Goal: Task Accomplishment & Management: Use online tool/utility

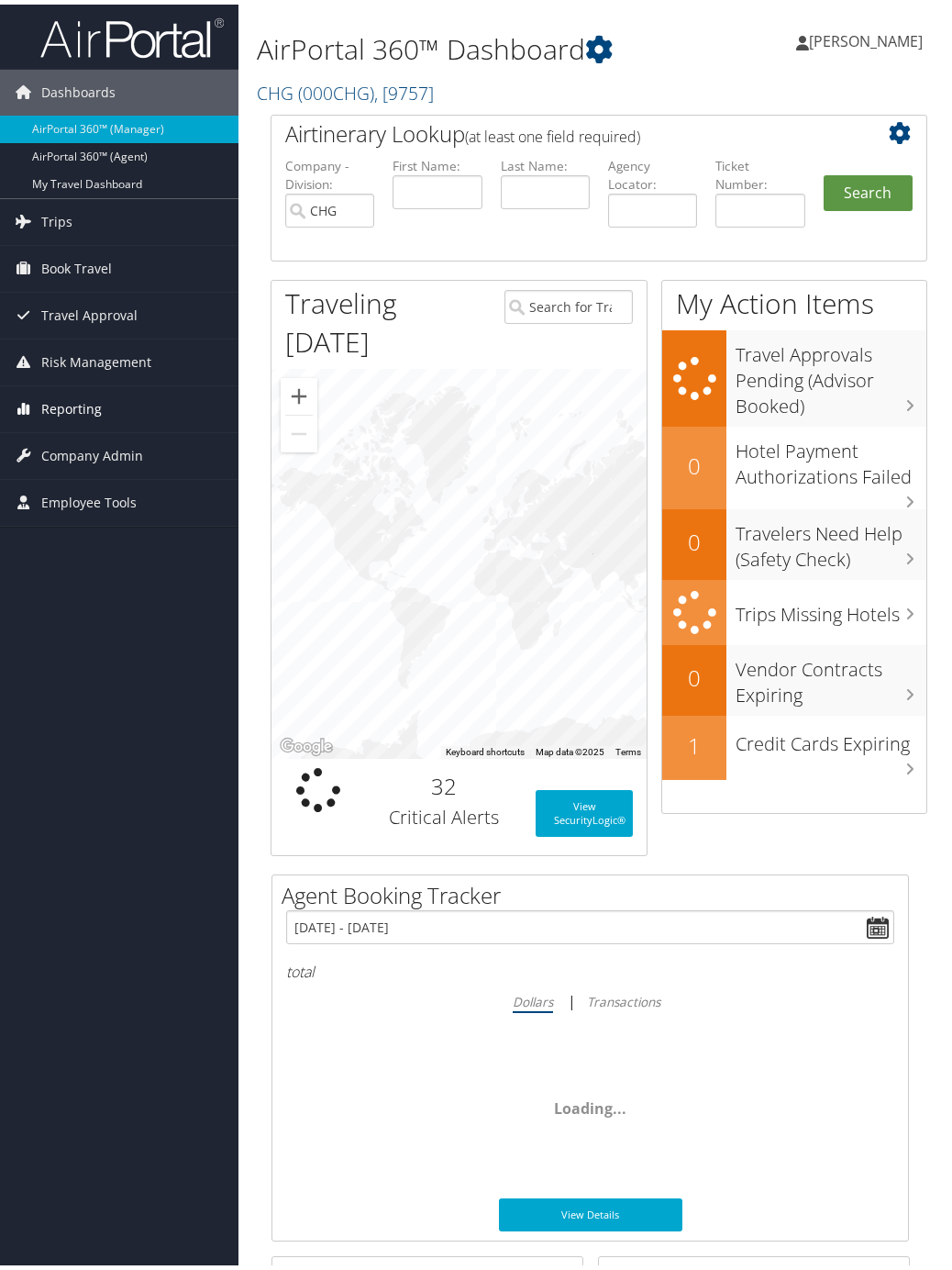
click at [58, 414] on span "Reporting" at bounding box center [71, 404] width 61 height 46
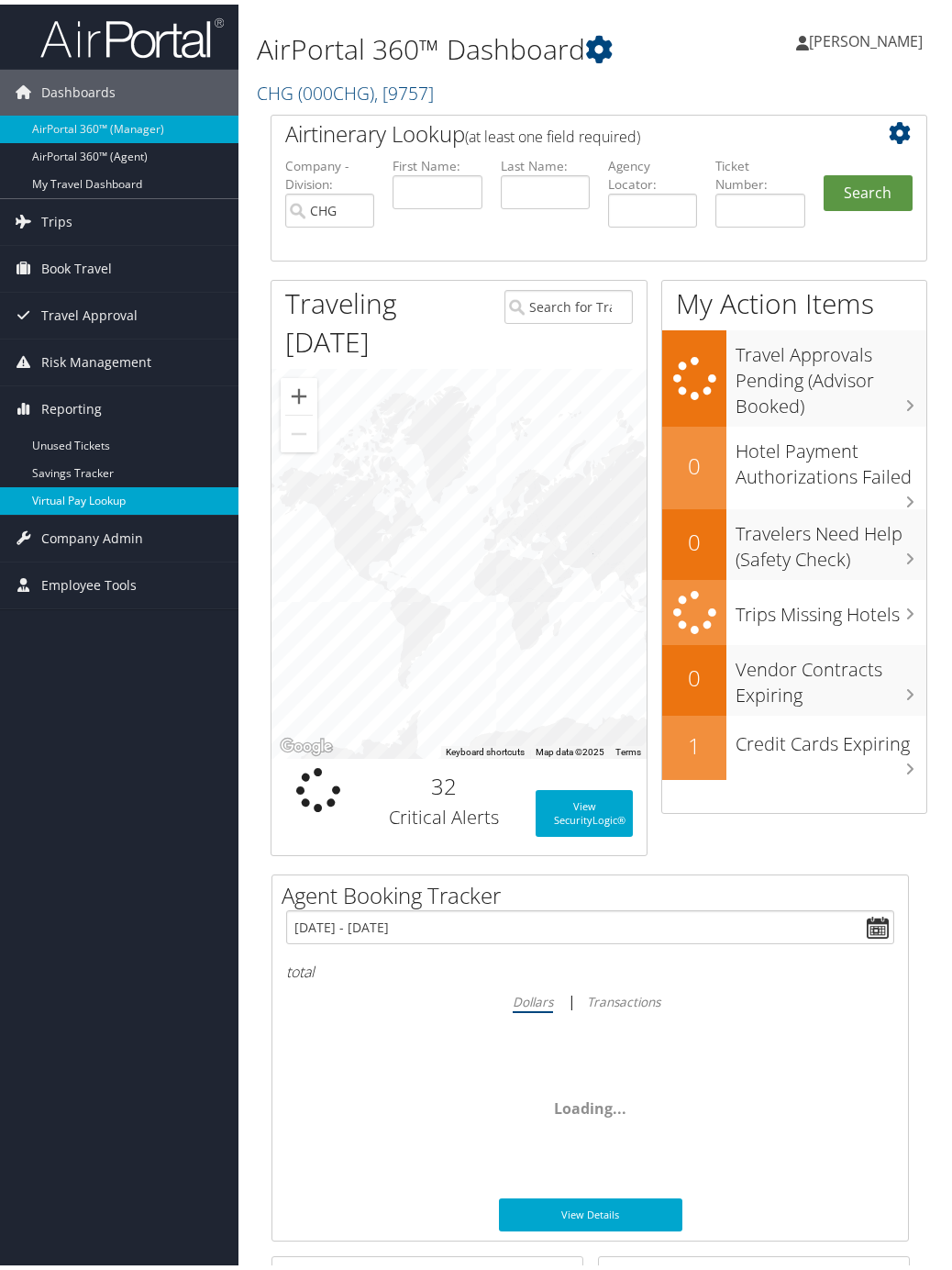
drag, startPoint x: 66, startPoint y: 494, endPoint x: 40, endPoint y: 484, distance: 27.9
click at [65, 494] on link "Virtual Pay Lookup" at bounding box center [119, 496] width 238 height 28
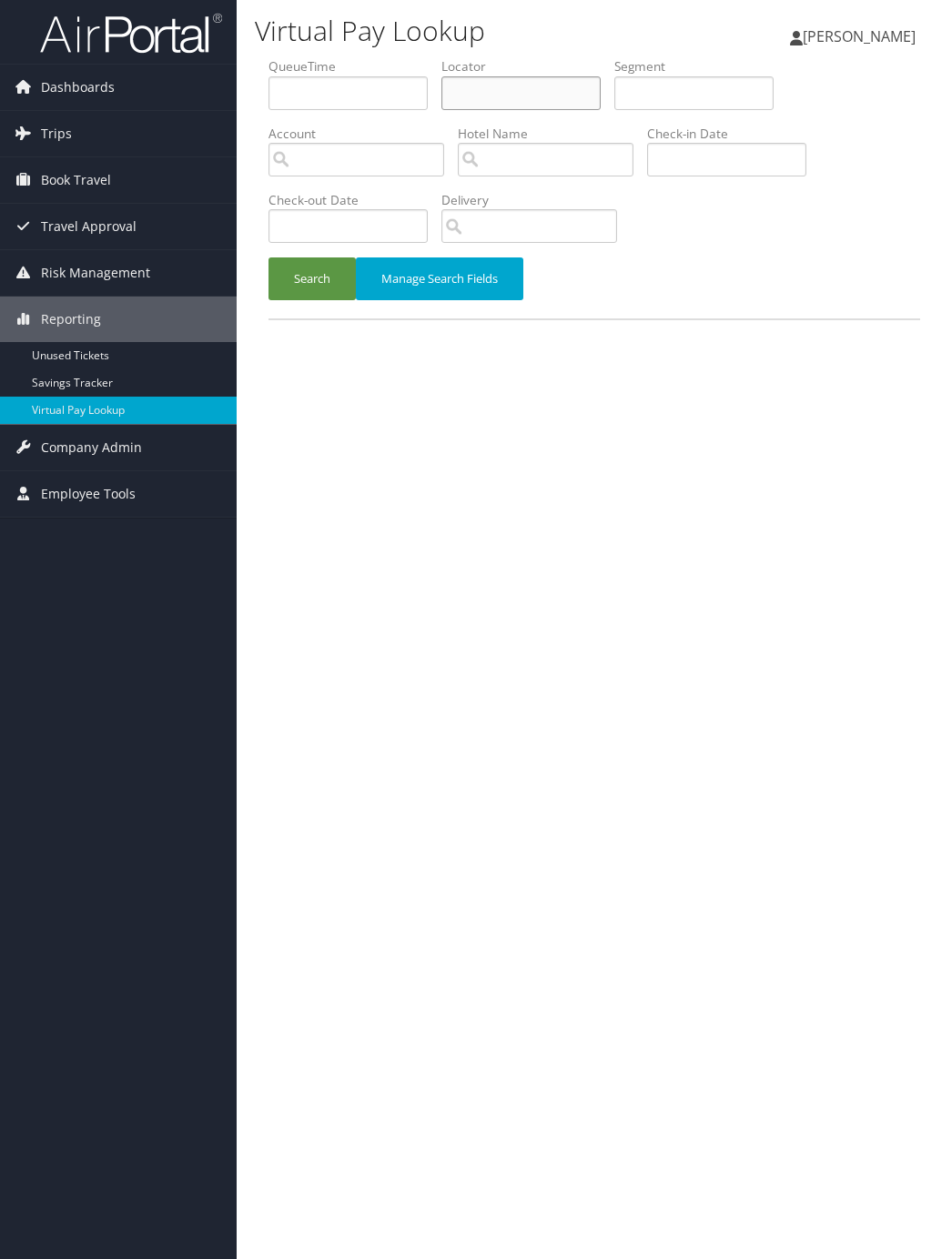
click at [495, 92] on input "text" at bounding box center [521, 94] width 159 height 33
click at [305, 276] on button "Search" at bounding box center [312, 279] width 88 height 42
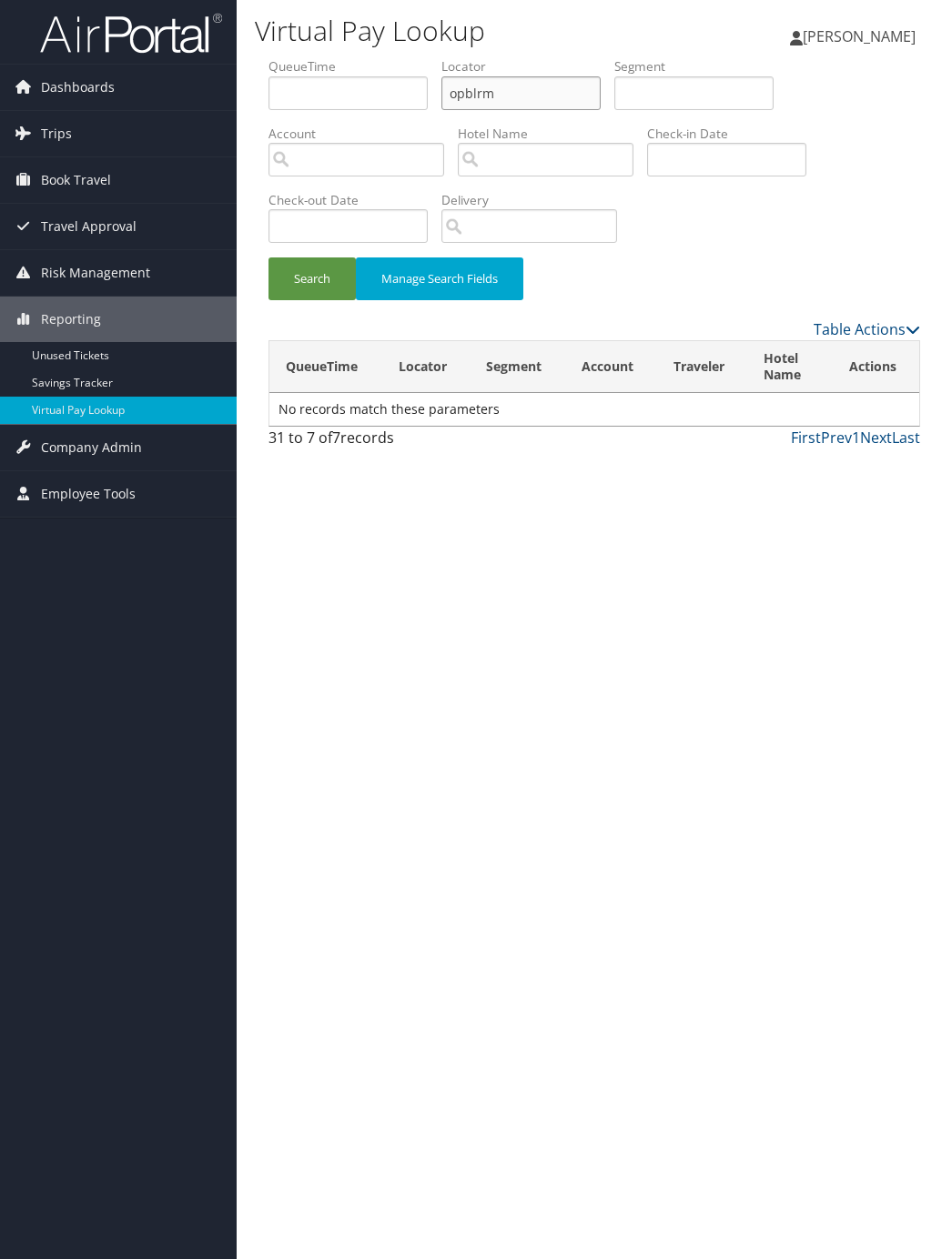
click at [550, 101] on input "opblrm" at bounding box center [521, 94] width 159 height 33
click at [521, 87] on input "opblrm" at bounding box center [521, 94] width 159 height 33
drag, startPoint x: 513, startPoint y: 92, endPoint x: 425, endPoint y: 89, distance: 88.1
click at [425, 57] on ul "QueueTime Locator opblrm Segment Account Traveler Hotel Name Check-in Date Chec…" at bounding box center [595, 57] width 652 height 0
paste input "OPBLRM"
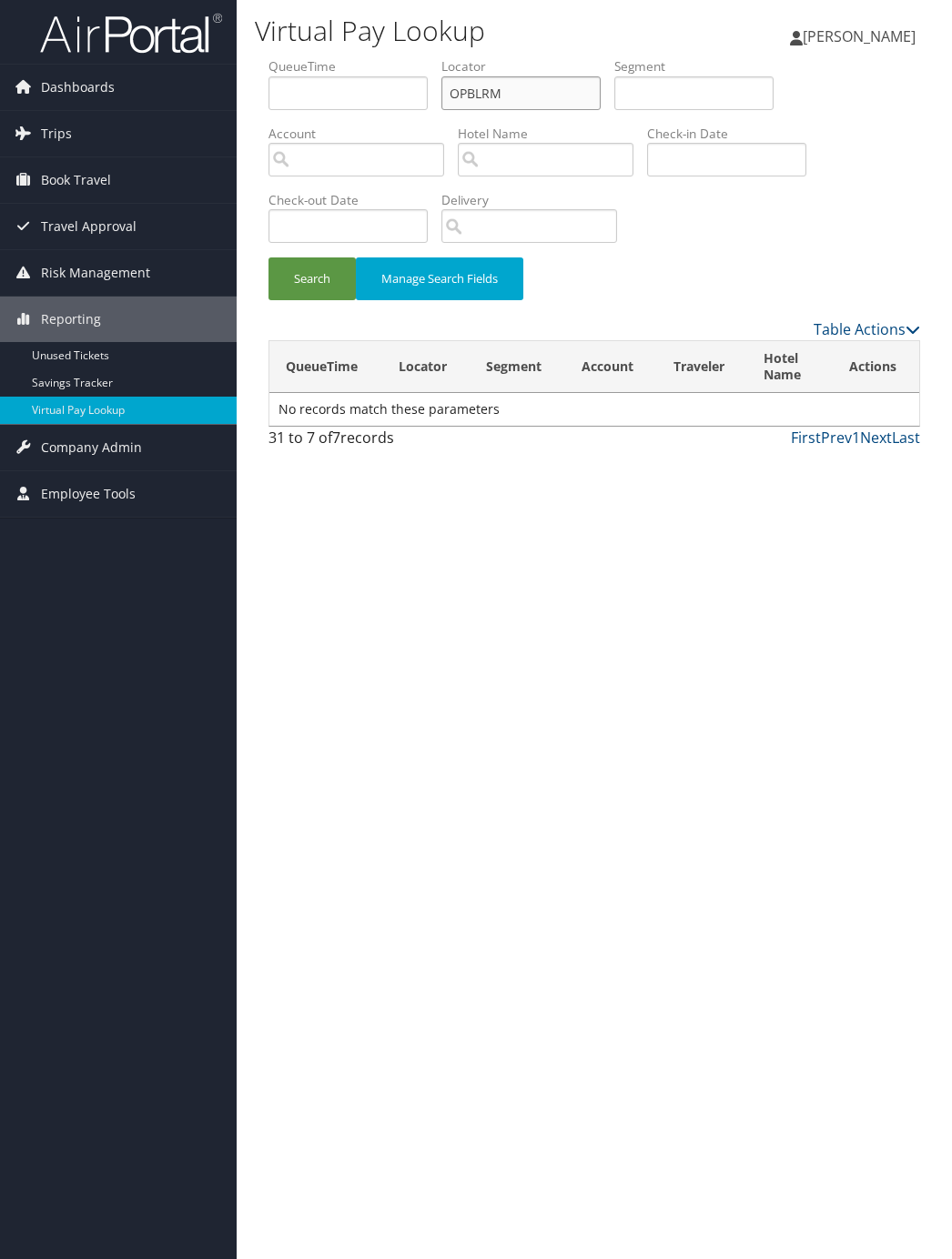
type input "OPBLRM"
click at [269, 258] on button "Search" at bounding box center [312, 279] width 88 height 42
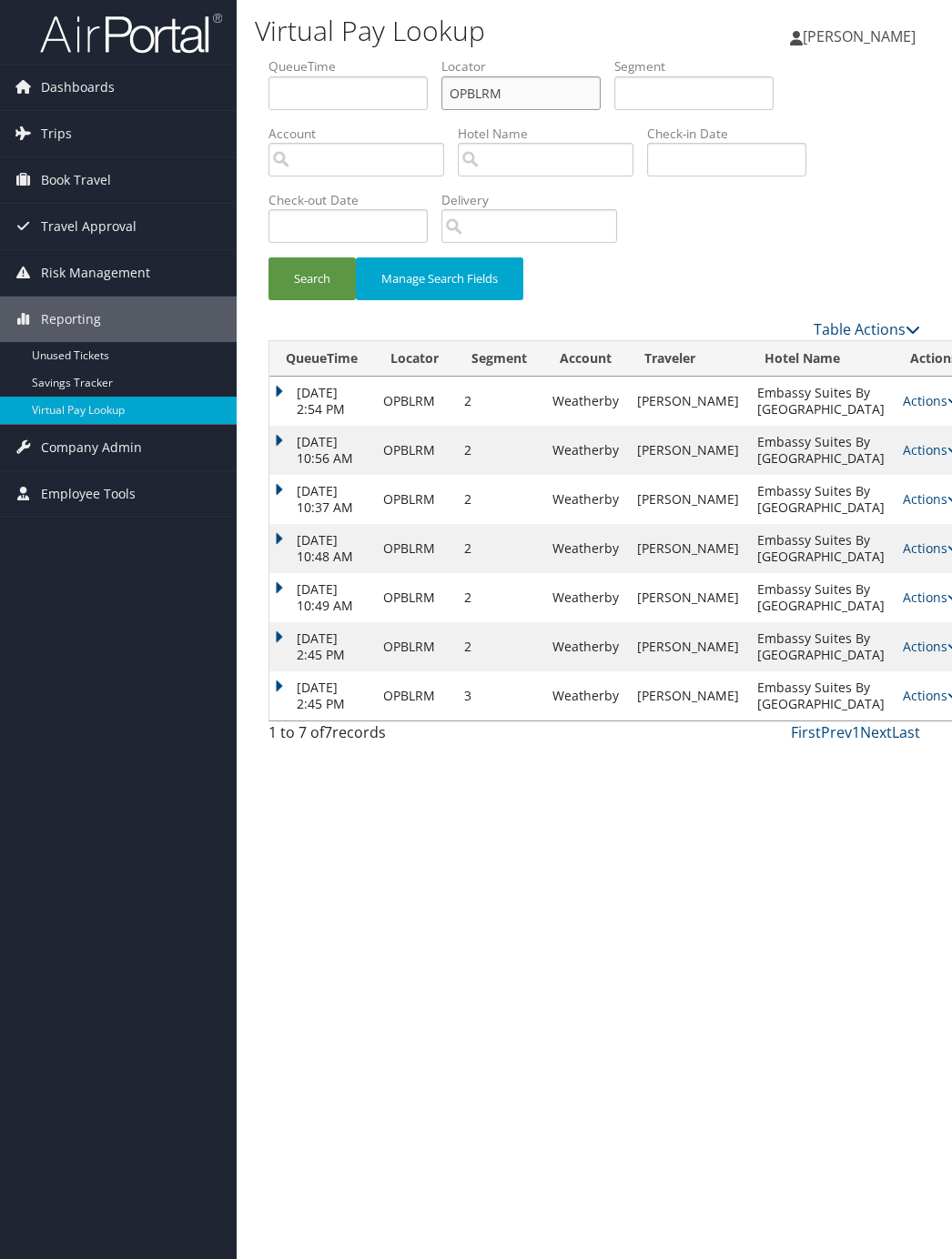
click at [0, 1258] on div at bounding box center [0, 1273] width 0 height 28
click at [904, 742] on link "Last" at bounding box center [906, 732] width 29 height 20
click at [912, 742] on link "Last" at bounding box center [906, 732] width 29 height 20
click at [281, 721] on td "[DATE] 2:45 PM" at bounding box center [322, 696] width 104 height 49
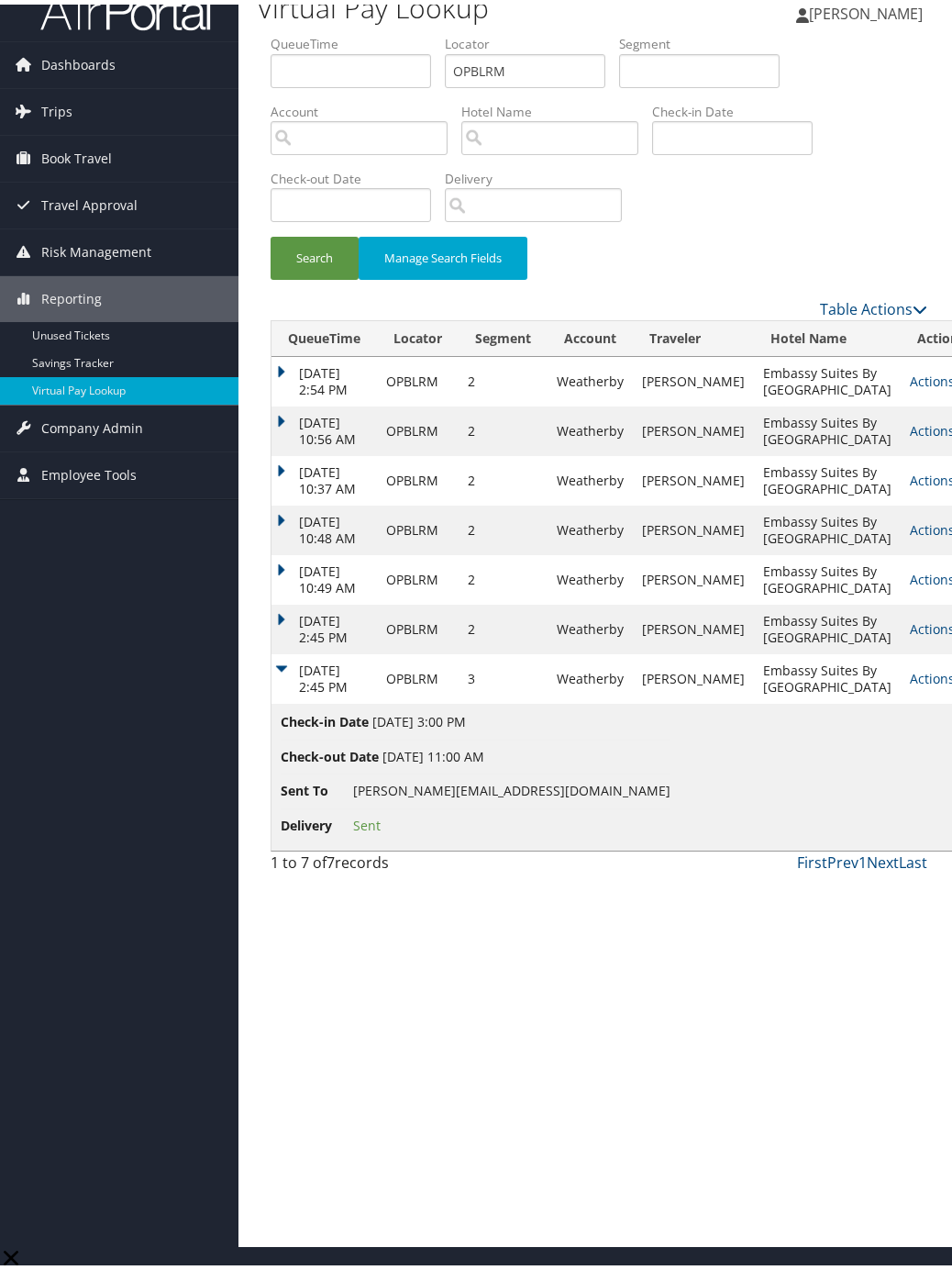
scroll to position [115, 0]
click at [910, 683] on link "Actions" at bounding box center [939, 674] width 58 height 18
click at [847, 1131] on link "Resend" at bounding box center [883, 1146] width 78 height 31
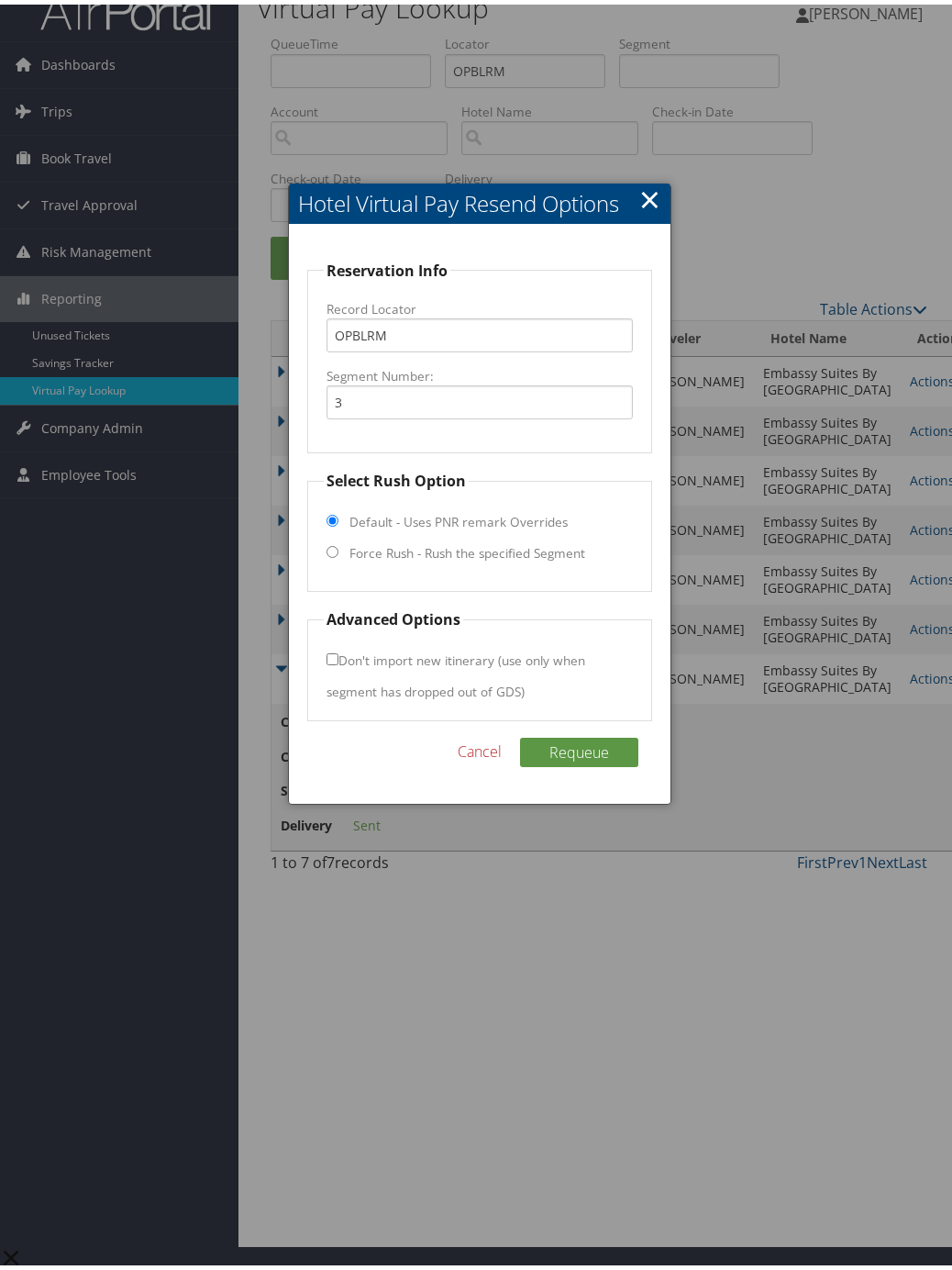
click at [323, 466] on fieldset "Select Rush Option Default - Uses PNR remark Overrides Force Rush - Rush the sp…" at bounding box center [479, 526] width 344 height 122
click at [331, 541] on input "Force Rush - Rush the specified Segment" at bounding box center [333, 547] width 12 height 12
radio input "true"
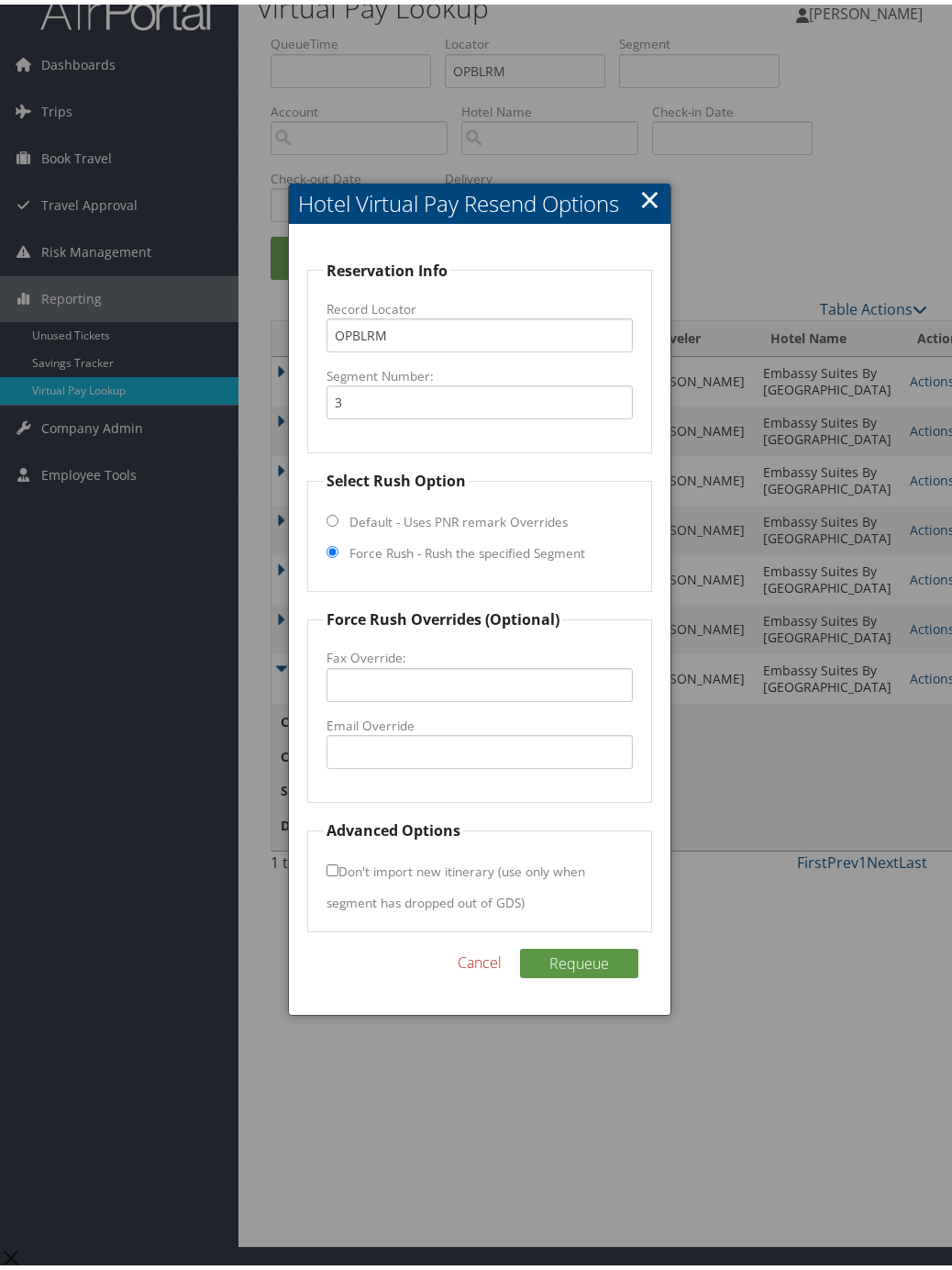
click at [459, 644] on label "Fax Override:" at bounding box center [479, 653] width 307 height 18
click at [459, 663] on input "Fax Override:" at bounding box center [479, 680] width 307 height 34
click at [447, 712] on label "Email Override" at bounding box center [479, 721] width 307 height 18
click at [447, 731] on input "Email Override" at bounding box center [479, 748] width 307 height 34
type input "[EMAIL_ADDRESS][PERSON_NAME][DOMAIN_NAME]"
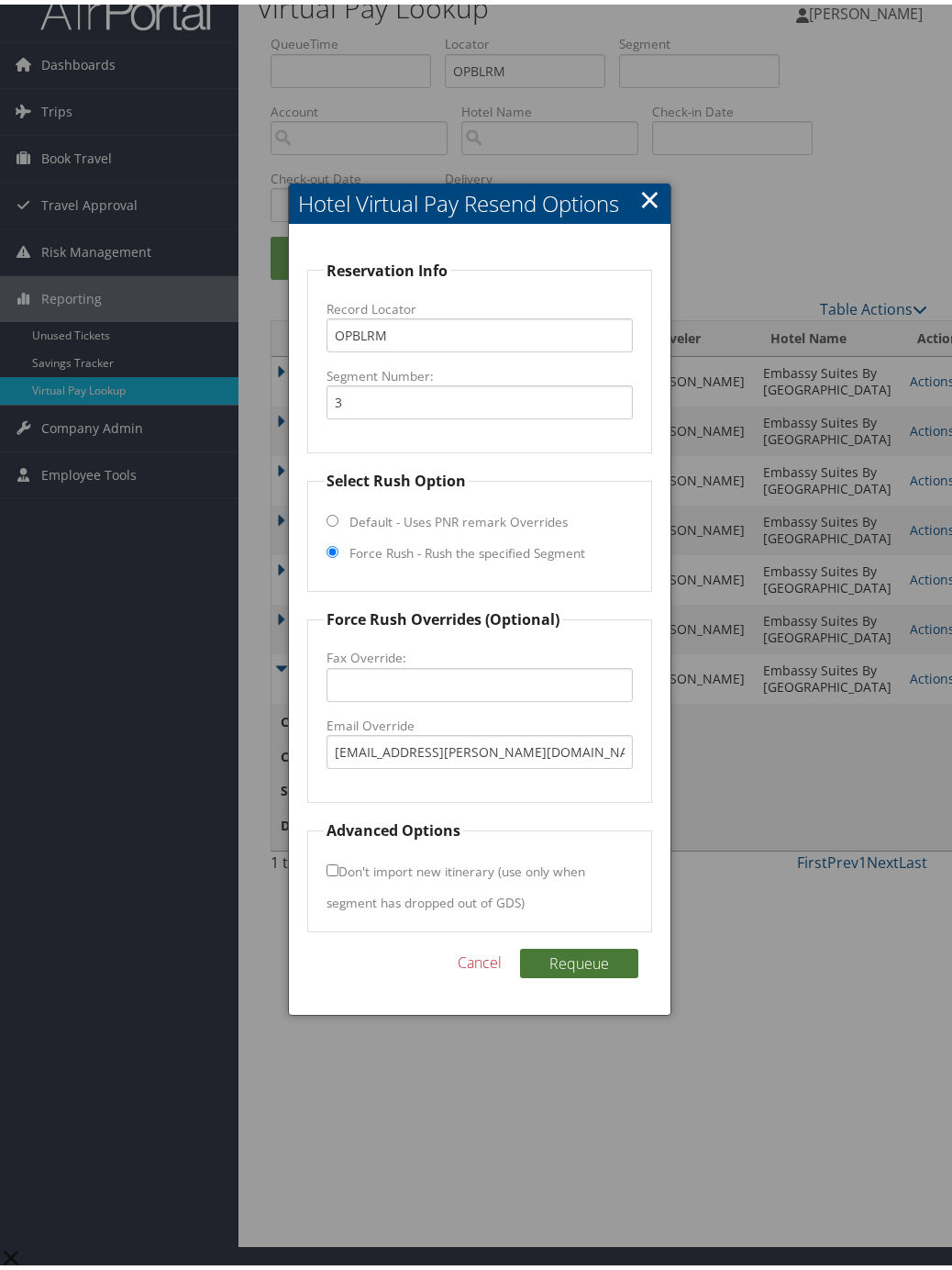
click at [574, 944] on button "Requeue" at bounding box center [579, 959] width 118 height 30
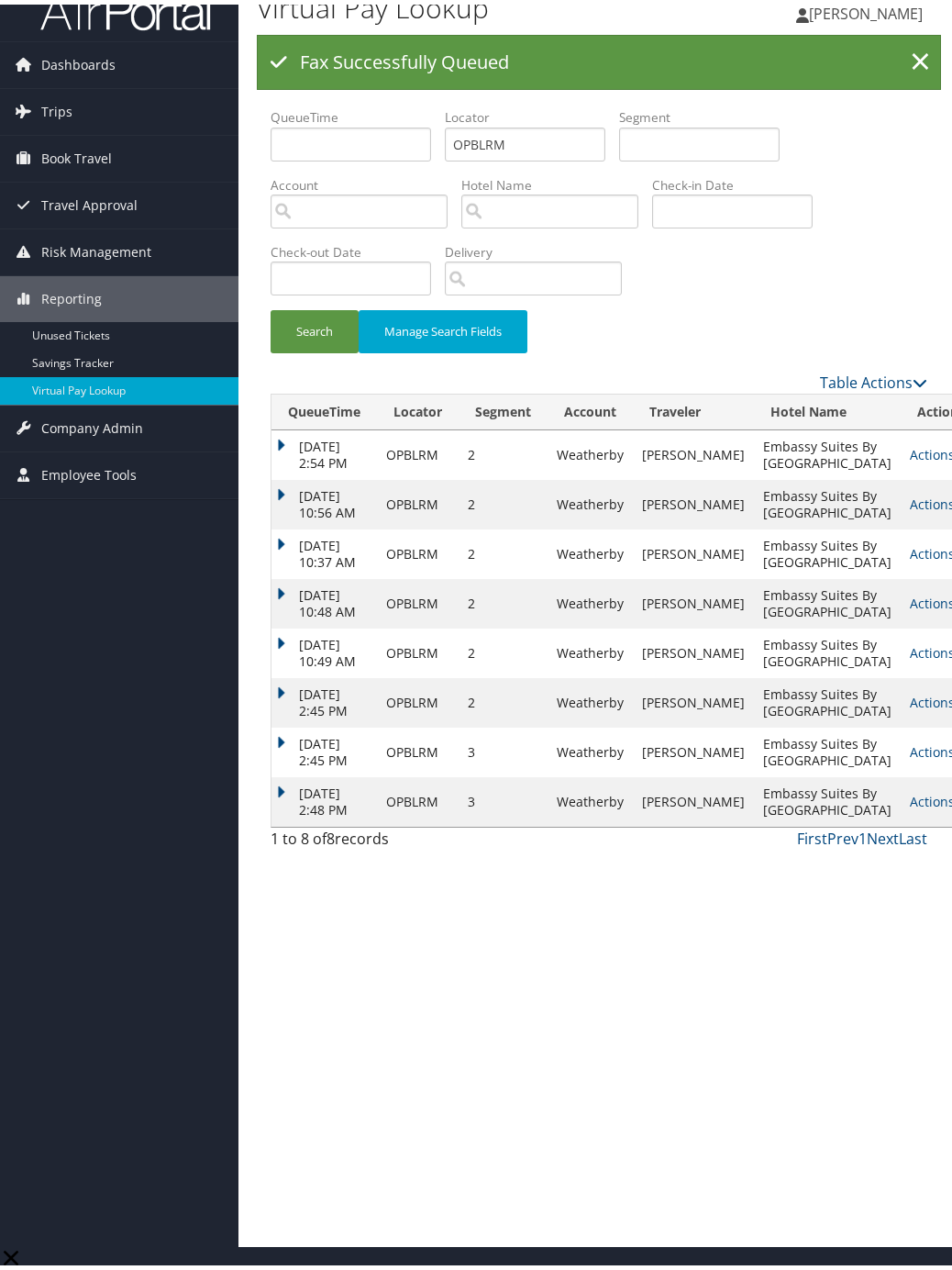
scroll to position [83, 0]
